Goal: Task Accomplishment & Management: Use online tool/utility

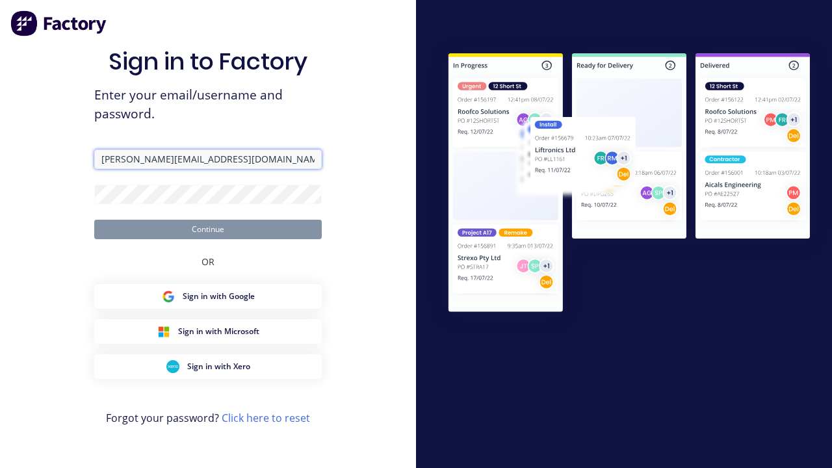
type input "[PERSON_NAME][EMAIL_ADDRESS][DOMAIN_NAME]"
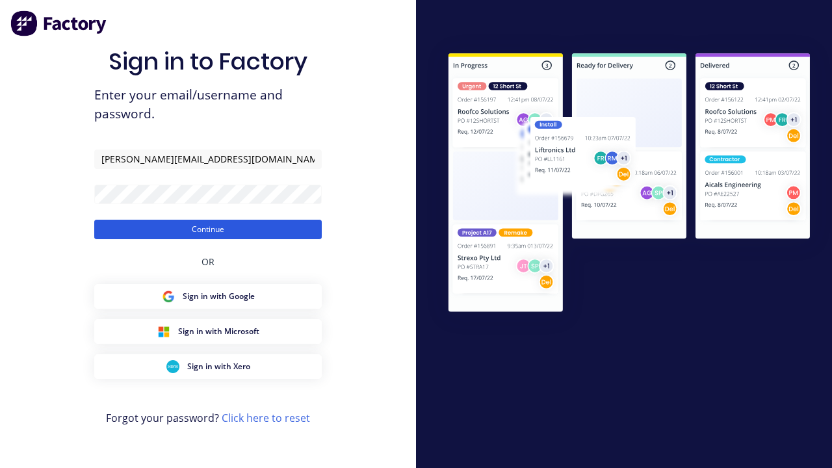
click at [208, 229] on button "Continue" at bounding box center [208, 230] width 228 height 20
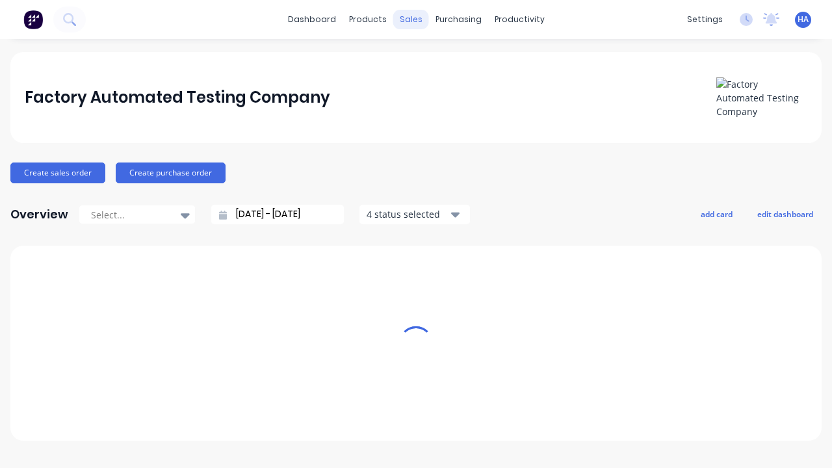
click at [411, 20] on div "sales" at bounding box center [411, 20] width 36 height 20
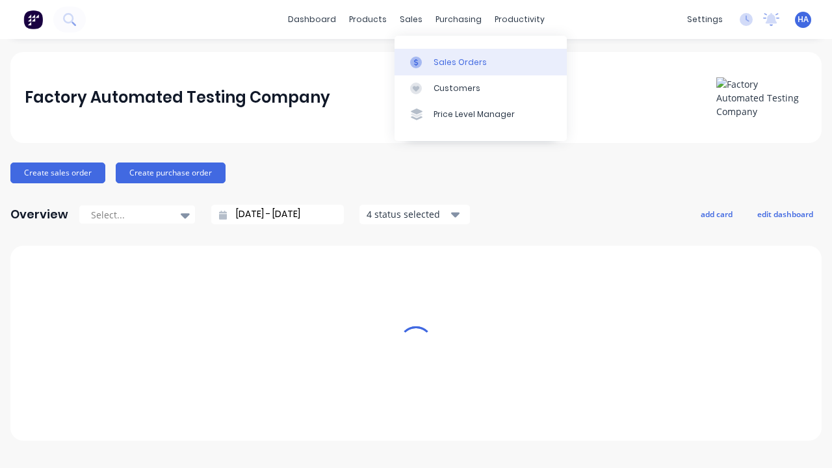
click at [481, 62] on link "Sales Orders" at bounding box center [481, 62] width 172 height 26
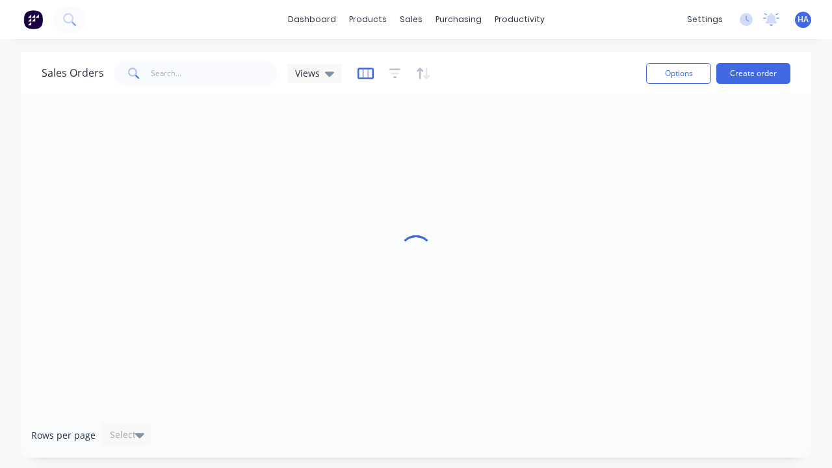
click at [364, 73] on icon "button" at bounding box center [366, 73] width 16 height 13
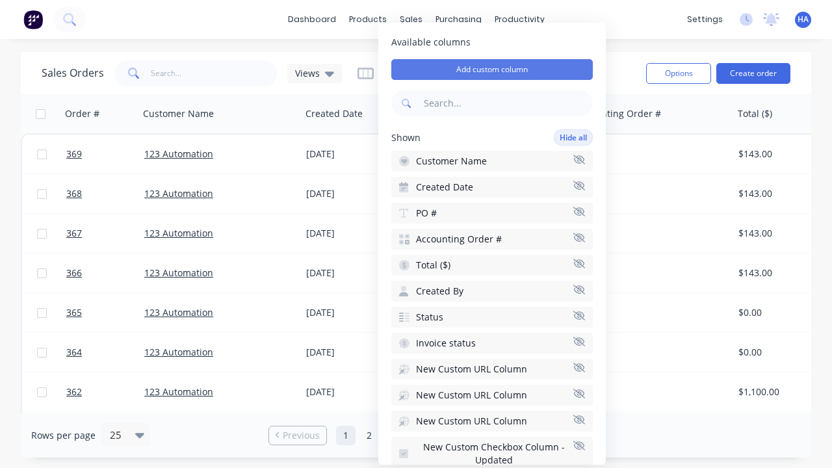
click at [492, 70] on button "Add custom column" at bounding box center [492, 69] width 202 height 21
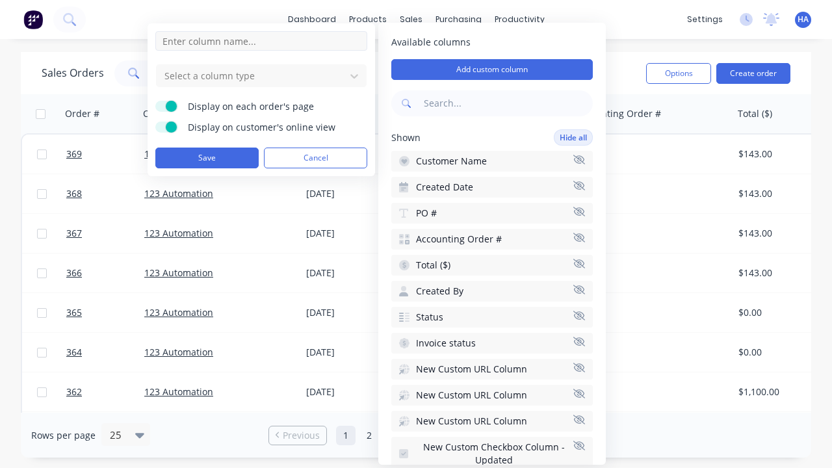
click at [261, 41] on input at bounding box center [261, 41] width 212 height 20
type input "New Custom Date Picker Column"
click at [251, 75] on div at bounding box center [251, 76] width 176 height 16
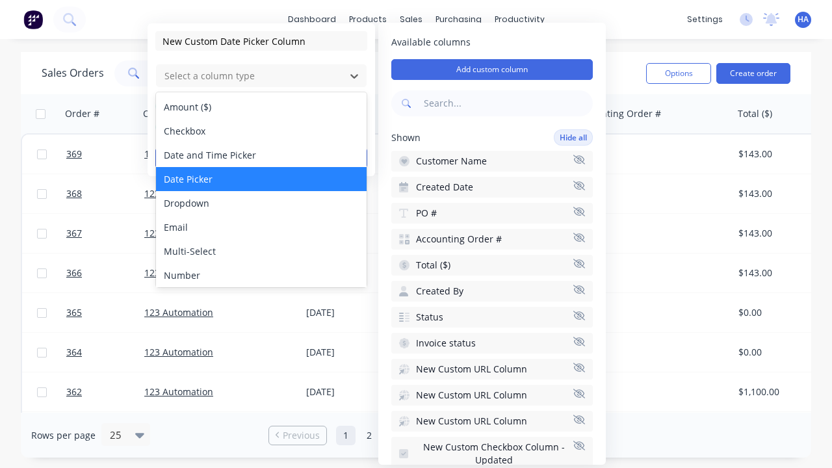
click at [261, 179] on div "Date Picker" at bounding box center [261, 179] width 211 height 24
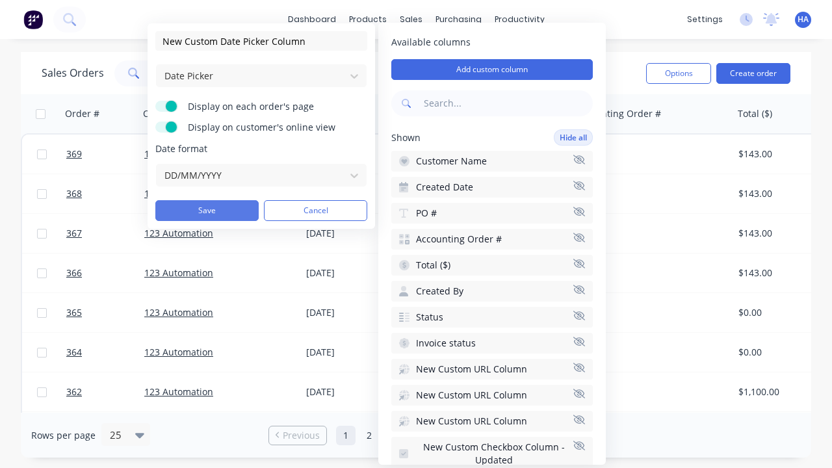
click at [207, 211] on button "Save" at bounding box center [206, 210] width 103 height 21
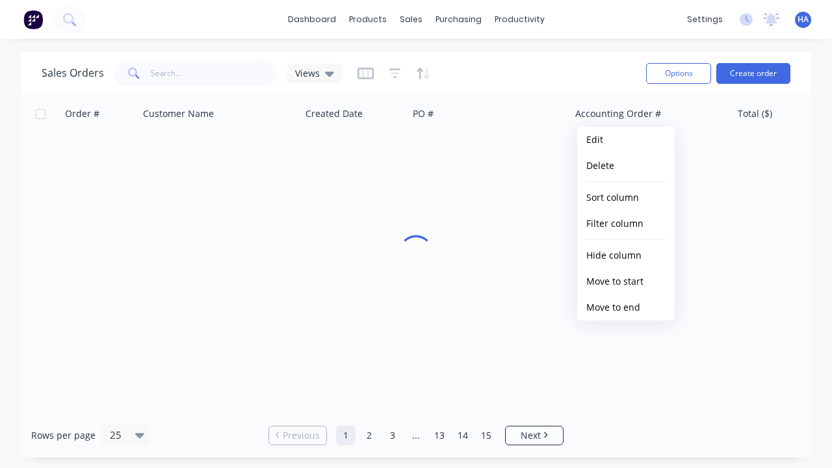
scroll to position [0, 1689]
